Goal: Transaction & Acquisition: Purchase product/service

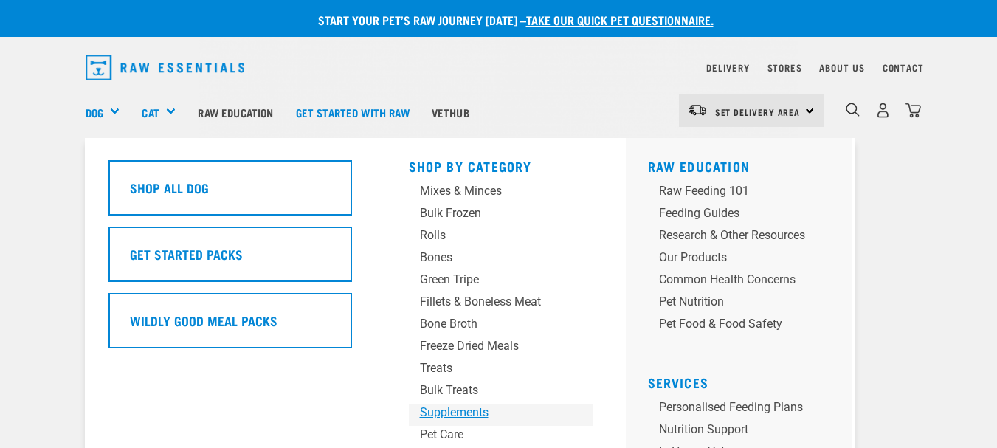
click at [468, 408] on div "Supplements" at bounding box center [489, 413] width 138 height 18
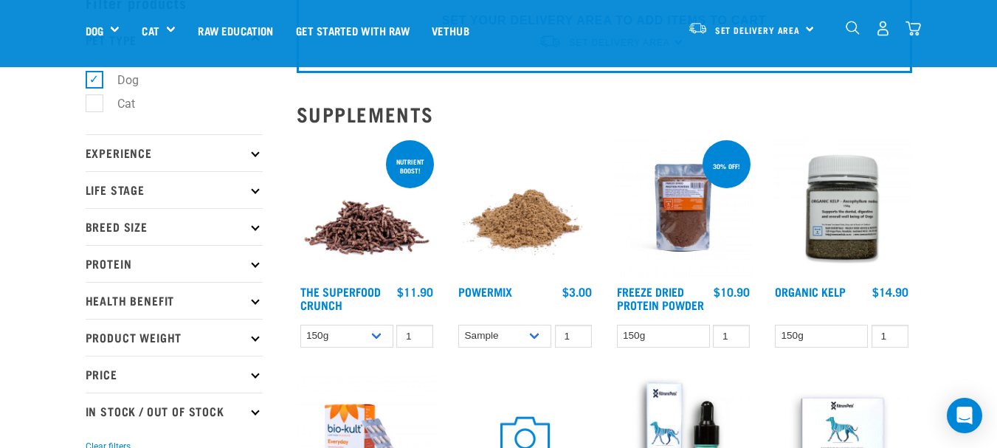
scroll to position [74, 0]
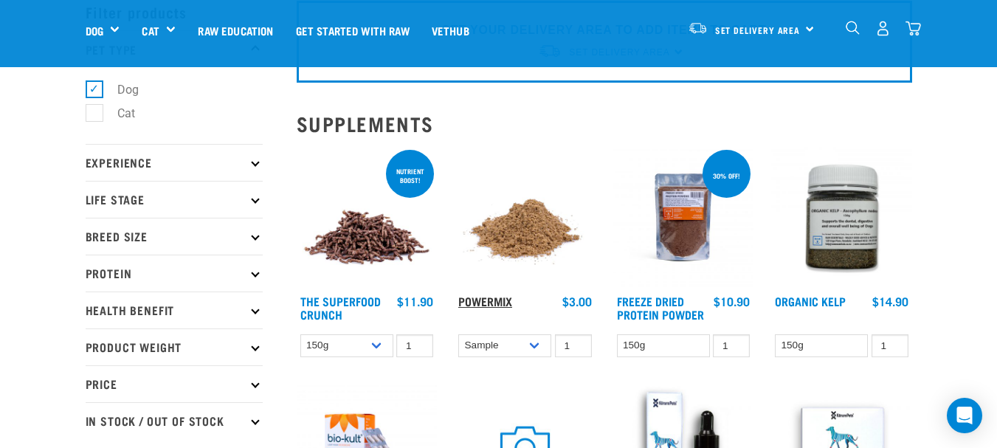
click at [498, 301] on link "Powermix" at bounding box center [485, 300] width 54 height 7
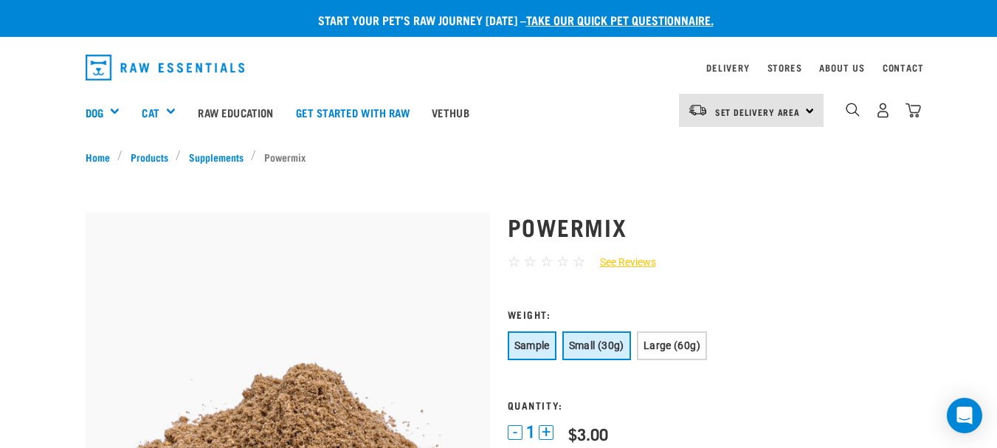
click at [613, 340] on span "Small (30g)" at bounding box center [596, 346] width 55 height 12
